Goal: Transaction & Acquisition: Purchase product/service

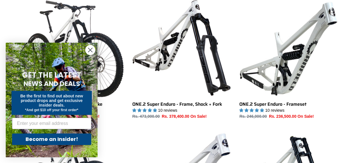
click at [88, 51] on circle "Close dialog" at bounding box center [89, 49] width 9 height 9
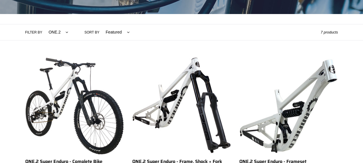
scroll to position [143, 0]
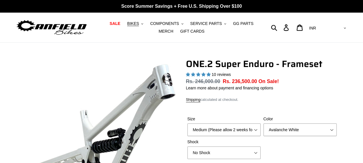
scroll to position [57, 0]
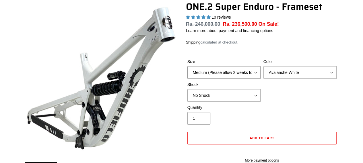
click at [214, 77] on select "Medium (Please allow 2 weeks for delivery) Large (Sold Out)" at bounding box center [223, 72] width 73 height 13
drag, startPoint x: 233, startPoint y: 69, endPoint x: 242, endPoint y: 68, distance: 8.6
click at [233, 69] on select "Medium (Please allow 2 weeks for delivery) Large (Sold Out)" at bounding box center [223, 72] width 73 height 13
click at [275, 68] on select "Avalanche White Bentonite Grey" at bounding box center [299, 72] width 73 height 13
click at [263, 66] on select "Avalanche White Bentonite Grey" at bounding box center [299, 72] width 73 height 13
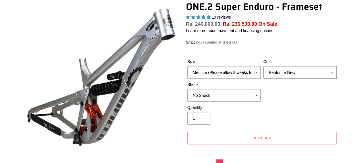
click at [294, 68] on select "Avalanche White Bentonite Grey" at bounding box center [299, 72] width 73 height 13
click at [263, 66] on select "Avalanche White Bentonite Grey" at bounding box center [299, 72] width 73 height 13
click at [296, 74] on select "Avalanche White Bentonite Grey" at bounding box center [299, 72] width 73 height 13
click at [263, 66] on select "Avalanche White Bentonite Grey" at bounding box center [299, 72] width 73 height 13
click at [297, 70] on select "Avalanche White Bentonite Grey" at bounding box center [299, 72] width 73 height 13
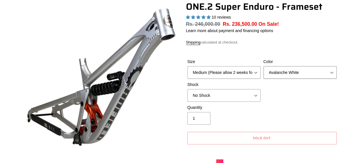
click at [263, 66] on select "Avalanche White Bentonite Grey" at bounding box center [299, 72] width 73 height 13
click at [302, 64] on label "Color" at bounding box center [299, 62] width 73 height 6
click at [302, 66] on select "Avalanche White Bentonite Grey" at bounding box center [299, 72] width 73 height 13
click at [297, 74] on select "Avalanche White Bentonite Grey" at bounding box center [299, 72] width 73 height 13
click at [263, 66] on select "Avalanche White Bentonite Grey" at bounding box center [299, 72] width 73 height 13
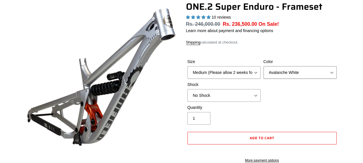
click at [297, 76] on select "Avalanche White Bentonite Grey" at bounding box center [299, 72] width 73 height 13
click at [263, 66] on select "Avalanche White Bentonite Grey" at bounding box center [299, 72] width 73 height 13
click at [300, 74] on select "Avalanche White Bentonite Grey" at bounding box center [299, 72] width 73 height 13
select select "Avalanche White"
click at [263, 66] on select "Avalanche White Bentonite Grey" at bounding box center [299, 72] width 73 height 13
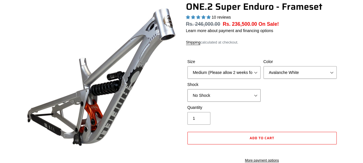
click at [239, 93] on select "No Shock RockShox Vivid Coil" at bounding box center [223, 95] width 73 height 13
click at [187, 89] on select "No Shock RockShox Vivid Coil" at bounding box center [223, 95] width 73 height 13
click at [242, 97] on select "No Shock RockShox Vivid Coil" at bounding box center [223, 95] width 73 height 13
select select "No Shock"
click at [187, 89] on select "No Shock RockShox Vivid Coil" at bounding box center [223, 95] width 73 height 13
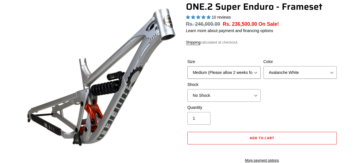
click at [232, 71] on select "Medium (Please allow 2 weeks for delivery) Large (Sold Out)" at bounding box center [223, 72] width 73 height 13
select select "Large (Sold Out)"
click at [187, 66] on select "Medium (Please allow 2 weeks for delivery) Large (Sold Out)" at bounding box center [223, 72] width 73 height 13
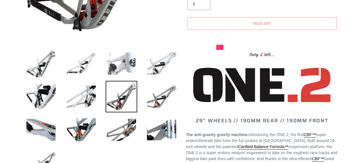
click at [133, 58] on img at bounding box center [121, 64] width 32 height 32
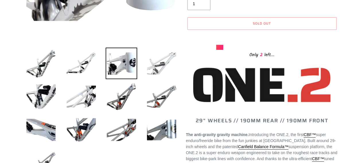
scroll to position [86, 0]
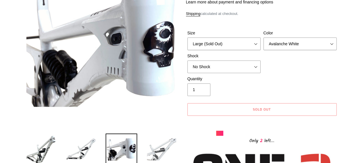
click at [170, 148] on img at bounding box center [162, 150] width 32 height 32
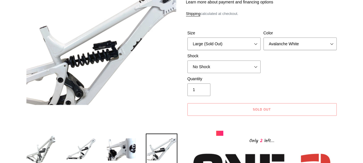
click at [45, 141] on img at bounding box center [41, 150] width 32 height 32
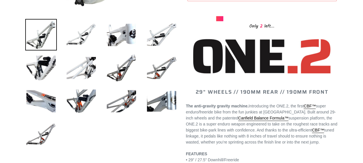
scroll to position [258, 0]
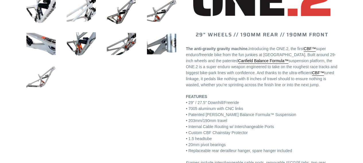
click at [35, 77] on img at bounding box center [41, 77] width 32 height 32
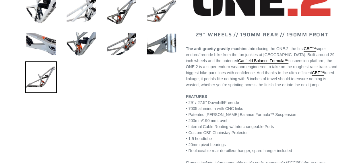
scroll to position [201, 0]
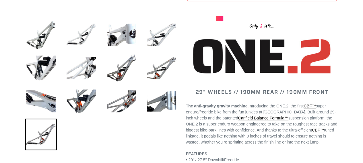
click at [58, 99] on li at bounding box center [77, 102] width 40 height 33
click at [53, 98] on img at bounding box center [41, 101] width 32 height 32
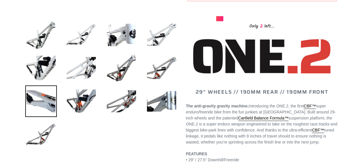
scroll to position [86, 0]
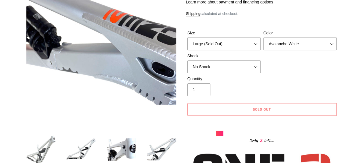
click at [47, 144] on img at bounding box center [41, 150] width 32 height 32
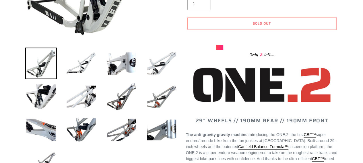
scroll to position [258, 0]
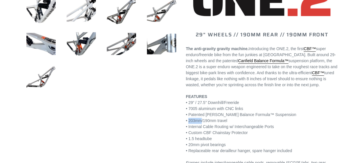
drag, startPoint x: 188, startPoint y: 120, endPoint x: 201, endPoint y: 120, distance: 13.8
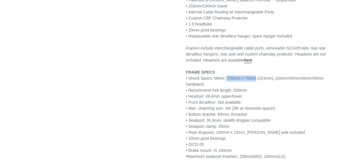
drag, startPoint x: 224, startPoint y: 77, endPoint x: 254, endPoint y: 80, distance: 30.0
click at [254, 80] on p "FEATURES • 29” / 27.5” Downhill/Freeride • 7005 aluminum with CNC links • Paten…" at bounding box center [262, 69] width 152 height 181
click at [229, 75] on p "FEATURES • 29” / 27.5” Downhill/Freeride • 7005 aluminum with CNC links • Paten…" at bounding box center [262, 69] width 152 height 181
drag, startPoint x: 225, startPoint y: 78, endPoint x: 253, endPoint y: 80, distance: 27.9
click at [253, 80] on p "FEATURES • 29” / 27.5” Downhill/Freeride • 7005 aluminum with CNC links • Paten…" at bounding box center [262, 69] width 152 height 181
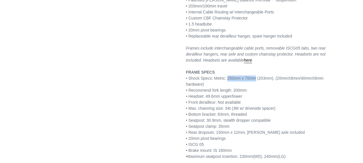
scroll to position [401, 0]
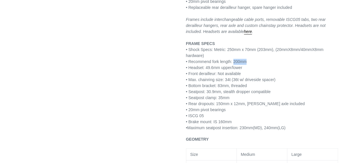
drag, startPoint x: 232, startPoint y: 61, endPoint x: 245, endPoint y: 60, distance: 12.3
click at [245, 60] on p "FEATURES • 29” / 27.5” Downhill/Freeride • 7005 aluminum with CNC links • Paten…" at bounding box center [262, 40] width 152 height 181
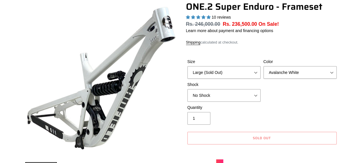
scroll to position [29, 0]
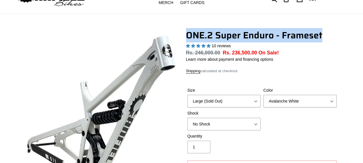
drag, startPoint x: 186, startPoint y: 37, endPoint x: 330, endPoint y: 37, distance: 143.6
click at [330, 37] on h1 "ONE.2 Super Enduro - Frameset" at bounding box center [262, 35] width 152 height 11
copy h1 "ONE.2 Super Enduro - Frameset"
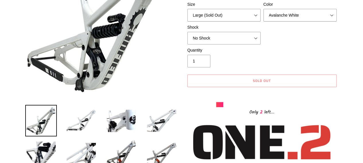
scroll to position [172, 0]
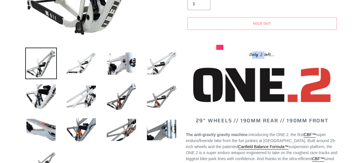
drag, startPoint x: 264, startPoint y: 55, endPoint x: 250, endPoint y: 52, distance: 13.8
click at [250, 52] on div "Only 2 left..." at bounding box center [262, 54] width 92 height 9
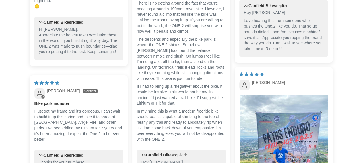
scroll to position [1146, 0]
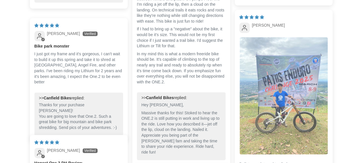
click at [277, 77] on img "Link to user picture 1" at bounding box center [283, 95] width 88 height 117
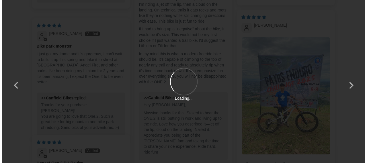
scroll to position [0, 0]
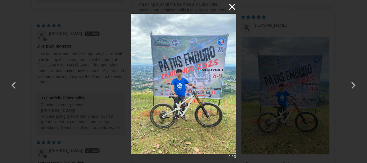
click at [233, 6] on button "×" at bounding box center [229, 7] width 14 height 14
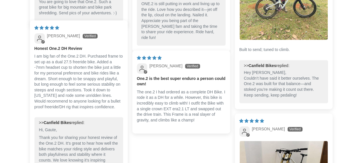
scroll to position [1347, 0]
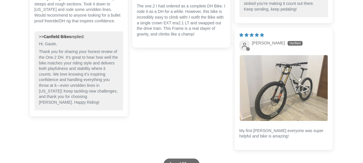
click at [275, 80] on img "Link to user picture 1" at bounding box center [283, 88] width 88 height 66
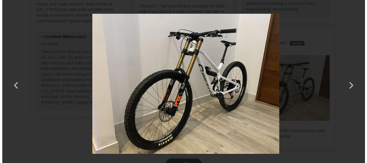
scroll to position [0, 0]
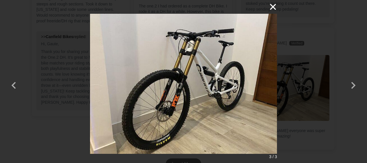
click at [271, 3] on button "×" at bounding box center [270, 7] width 14 height 14
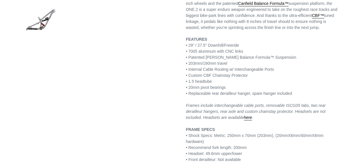
scroll to position [373, 0]
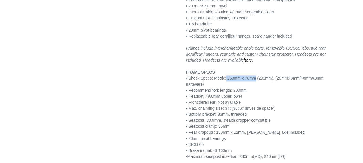
drag, startPoint x: 225, startPoint y: 78, endPoint x: 253, endPoint y: 80, distance: 28.2
click at [253, 80] on p "FEATURES • 29” / 27.5” Downhill/Freeride • 7005 aluminum with CNC links • Paten…" at bounding box center [262, 69] width 152 height 181
copy p "250mm x 70mm"
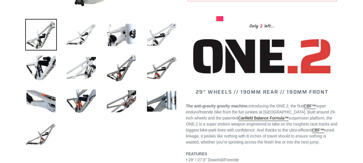
scroll to position [57, 0]
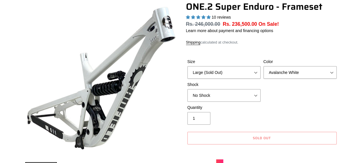
click at [255, 46] on div "ONE.2 Super Enduro - Frameset 10 reviews Regular price Rs. 246,000.00 Sale pric…" at bounding box center [262, 87] width 152 height 172
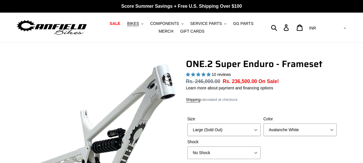
scroll to position [29, 0]
